Goal: Task Accomplishment & Management: Use online tool/utility

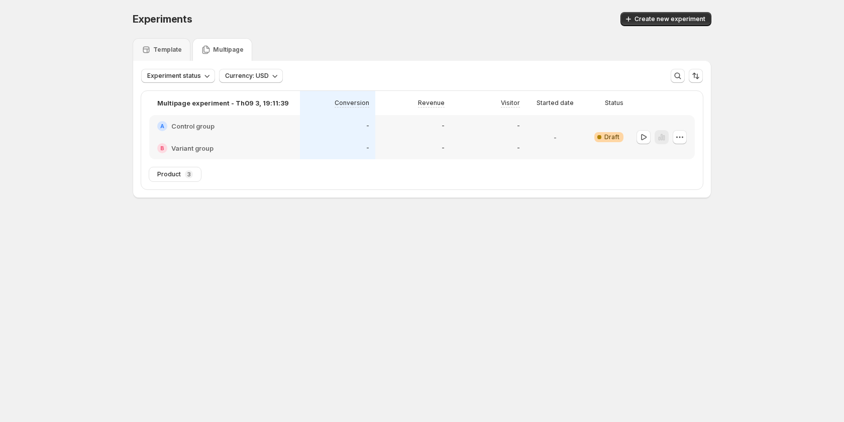
click at [230, 46] on p "Multipage" at bounding box center [228, 50] width 31 height 8
click at [297, 131] on div "A Control group" at bounding box center [224, 126] width 151 height 22
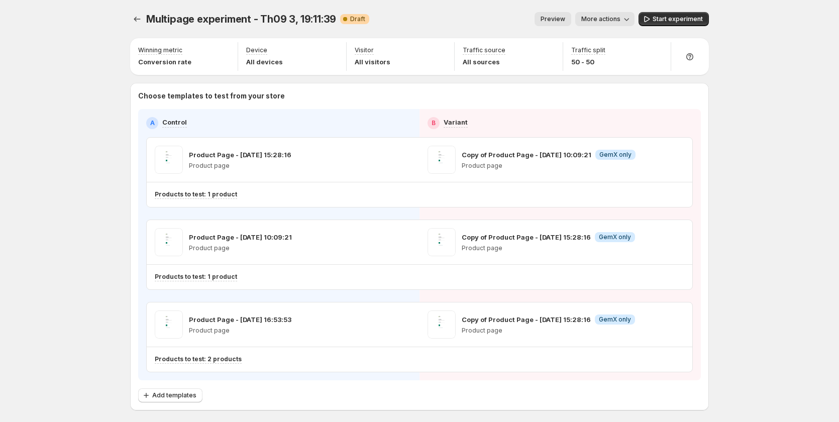
click at [571, 20] on button "Preview" at bounding box center [553, 19] width 37 height 14
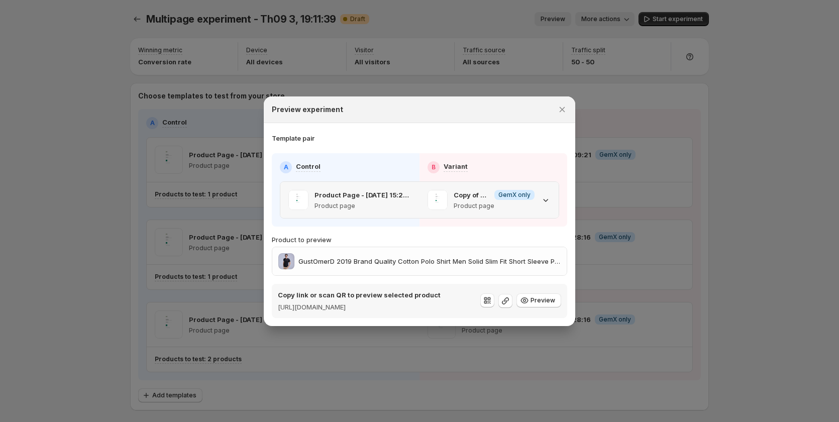
click at [464, 202] on p "Product page" at bounding box center [494, 206] width 81 height 8
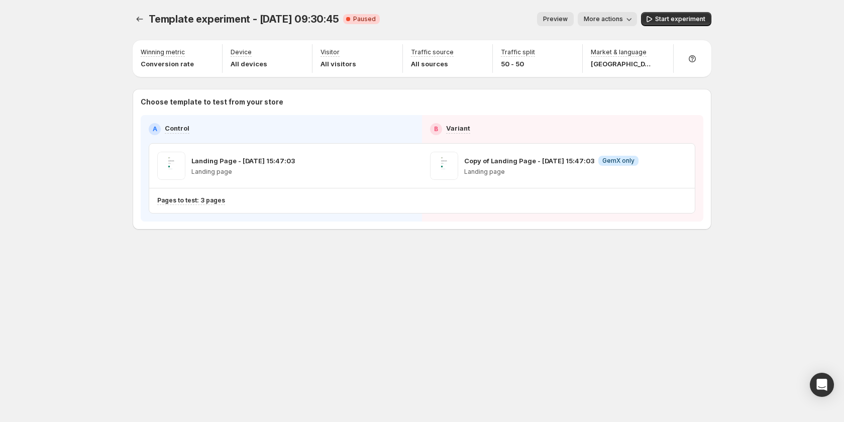
click at [574, 16] on button "Preview" at bounding box center [555, 19] width 37 height 14
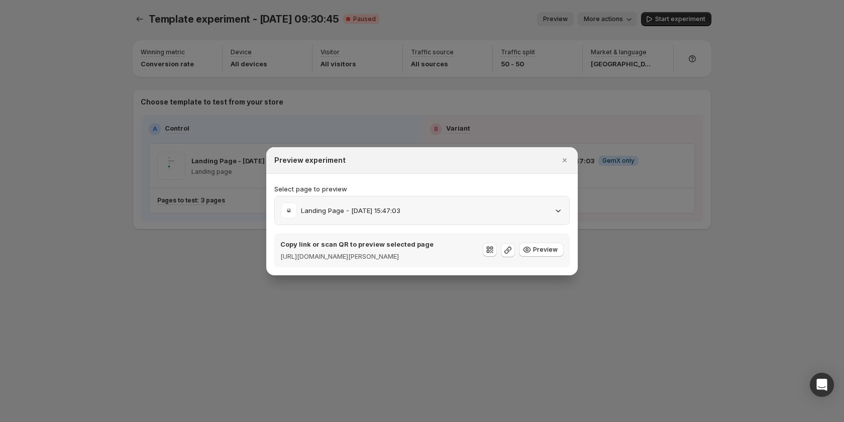
click at [478, 207] on div "Landing Page - [DATE] 15:47:03" at bounding box center [422, 211] width 282 height 16
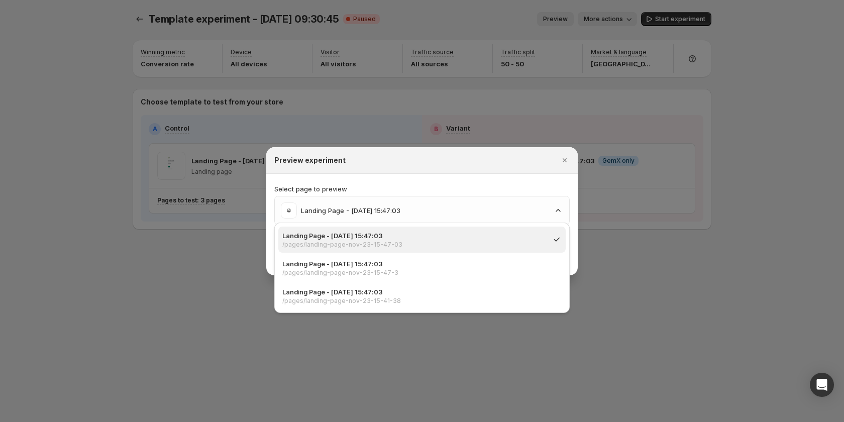
click at [426, 184] on p "Select page to preview" at bounding box center [422, 189] width 296 height 10
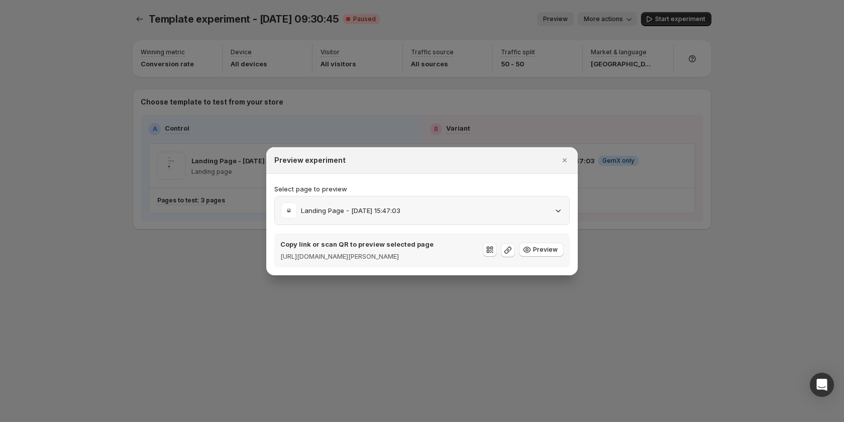
click at [466, 206] on div "Landing Page - [DATE] 15:47:03" at bounding box center [422, 211] width 282 height 16
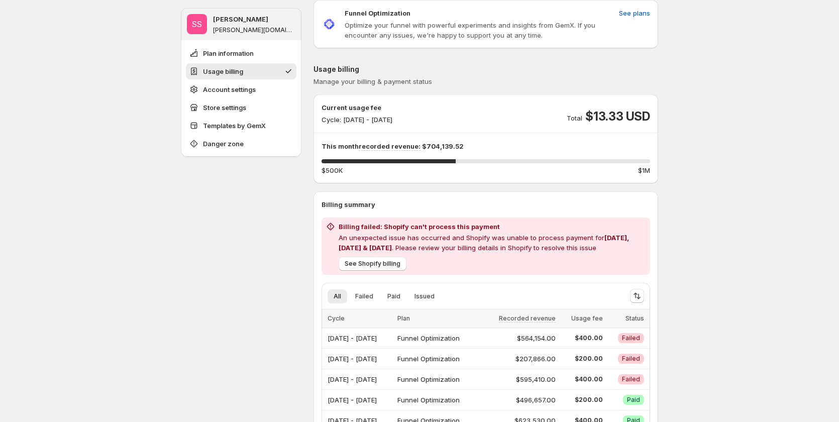
scroll to position [101, 0]
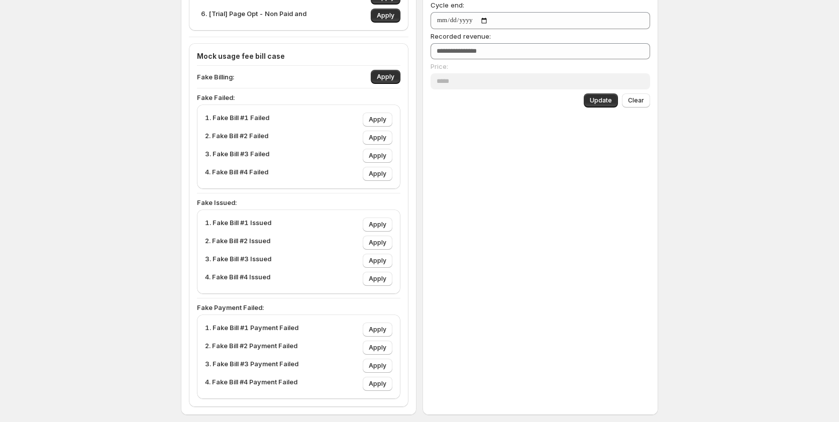
scroll to position [399, 0]
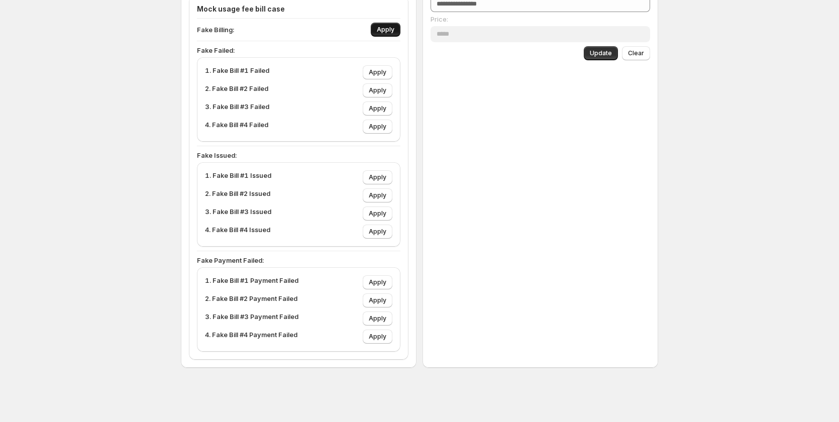
click at [398, 32] on button "Apply" at bounding box center [386, 30] width 30 height 14
